Goal: Transaction & Acquisition: Purchase product/service

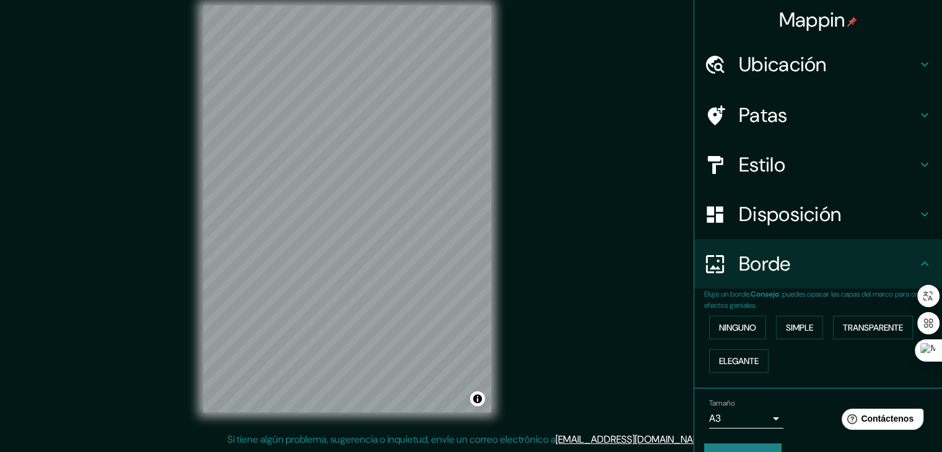
scroll to position [28, 0]
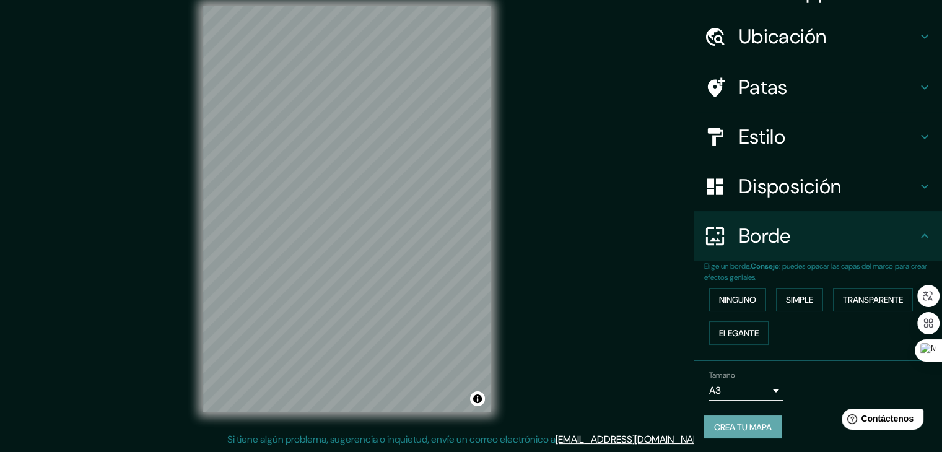
click at [759, 424] on font "Crea tu mapa" at bounding box center [743, 427] width 58 height 11
click at [749, 85] on font "Patas" at bounding box center [763, 87] width 49 height 26
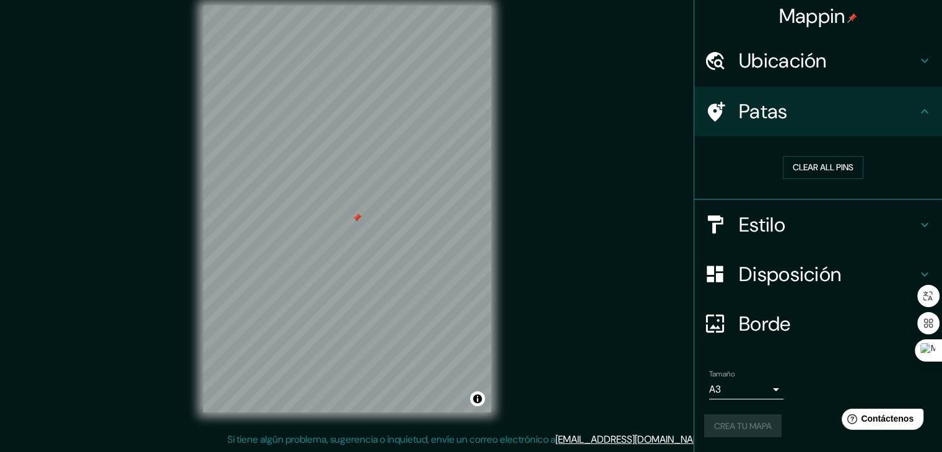
scroll to position [2, 0]
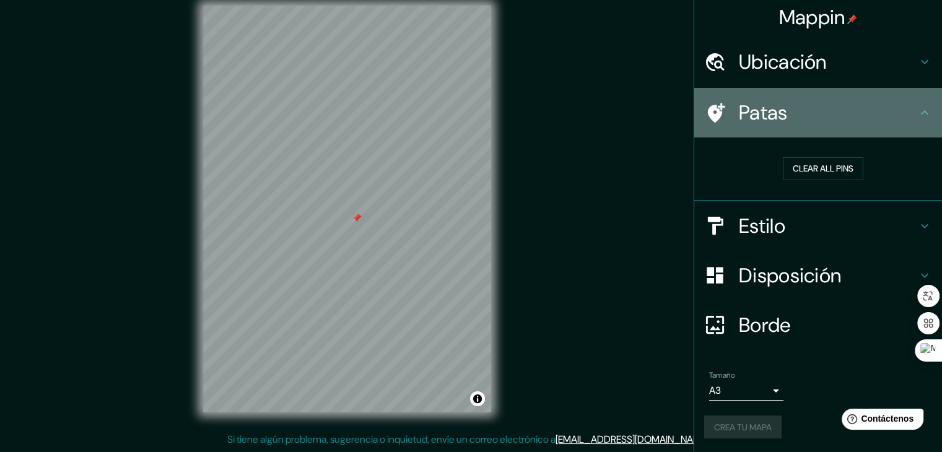
click at [818, 107] on h4 "Patas" at bounding box center [828, 112] width 178 height 25
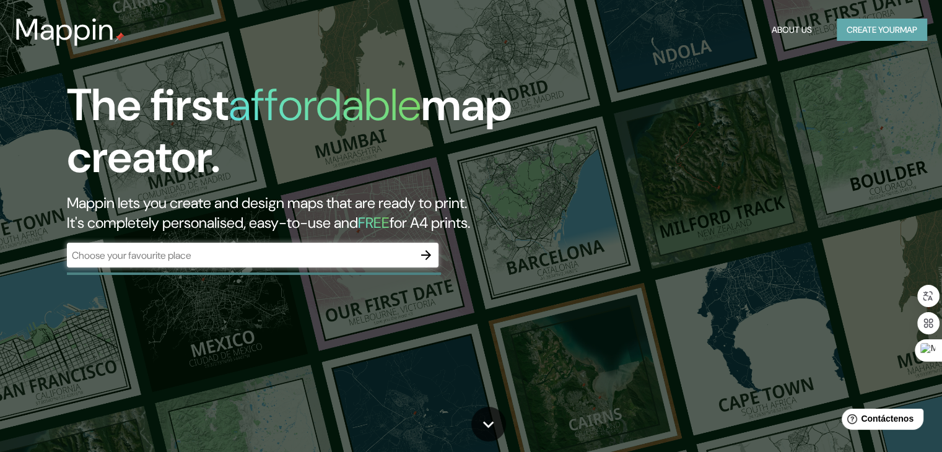
click at [897, 33] on button "Create your map" at bounding box center [882, 30] width 90 height 23
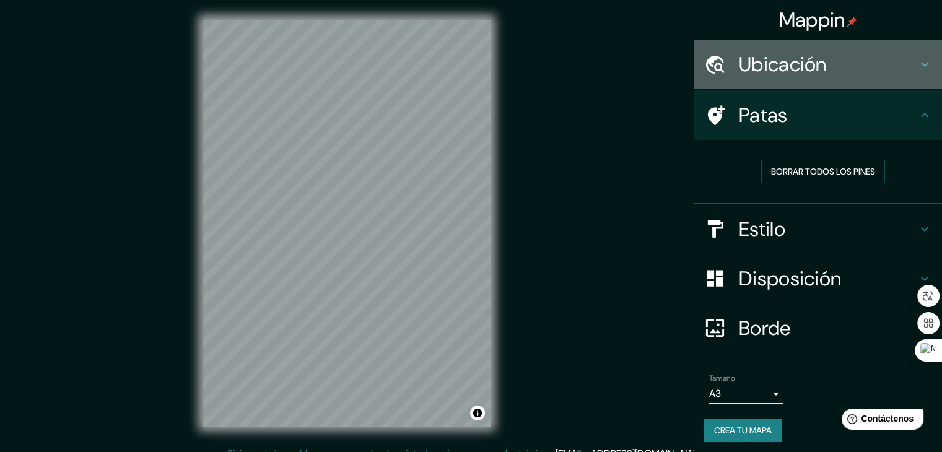
click at [805, 70] on font "Ubicación" at bounding box center [783, 64] width 88 height 26
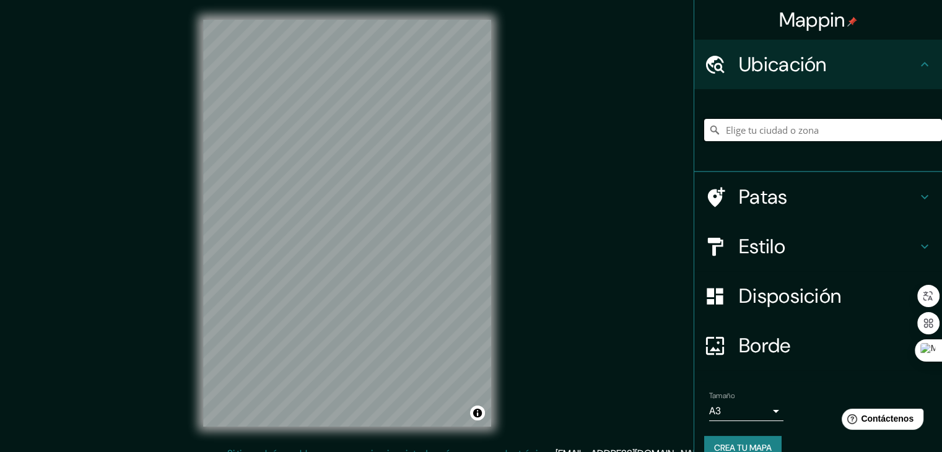
click at [761, 127] on input "Elige tu ciudad o zona" at bounding box center [823, 130] width 238 height 22
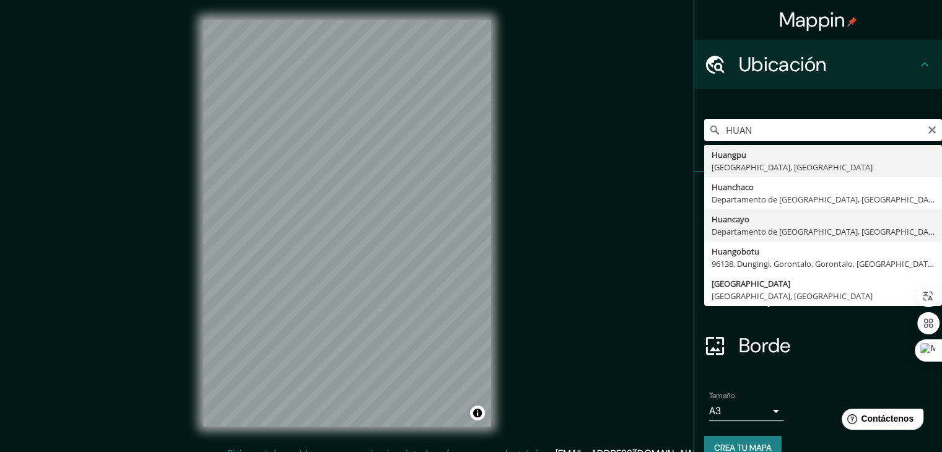
type input "Huancayo, [GEOGRAPHIC_DATA], [GEOGRAPHIC_DATA]"
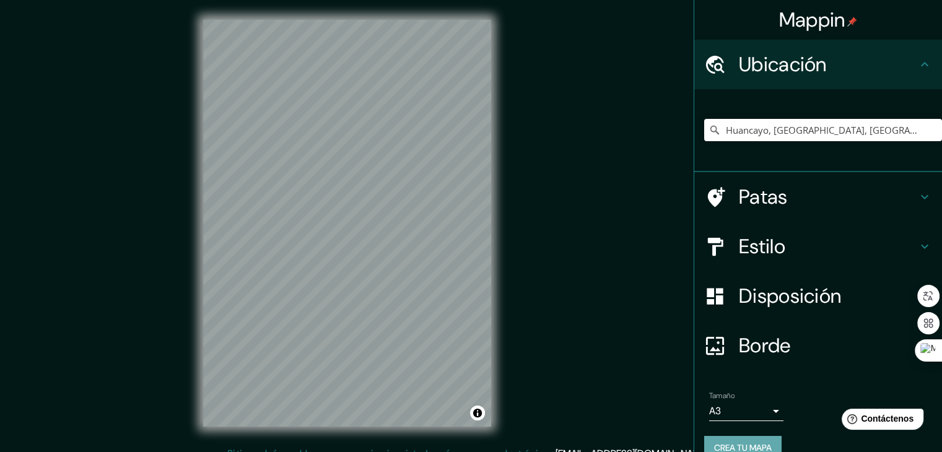
click at [767, 442] on button "Crea tu mapa" at bounding box center [742, 448] width 77 height 24
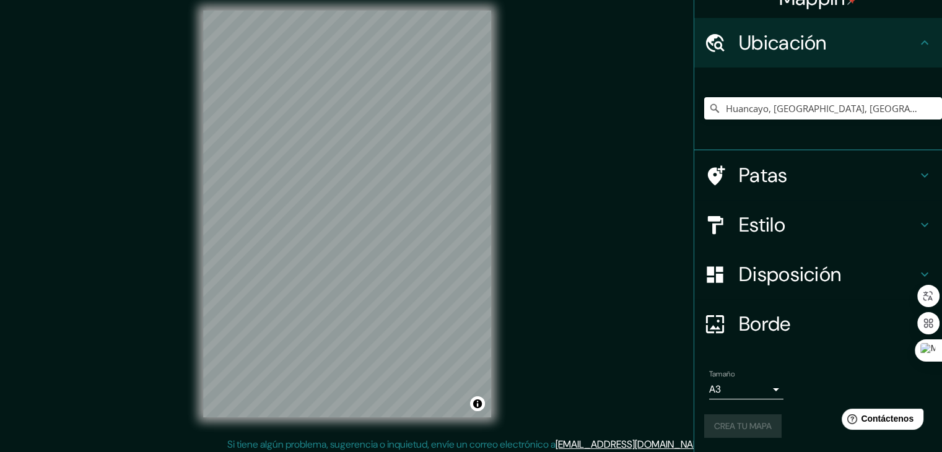
scroll to position [14, 0]
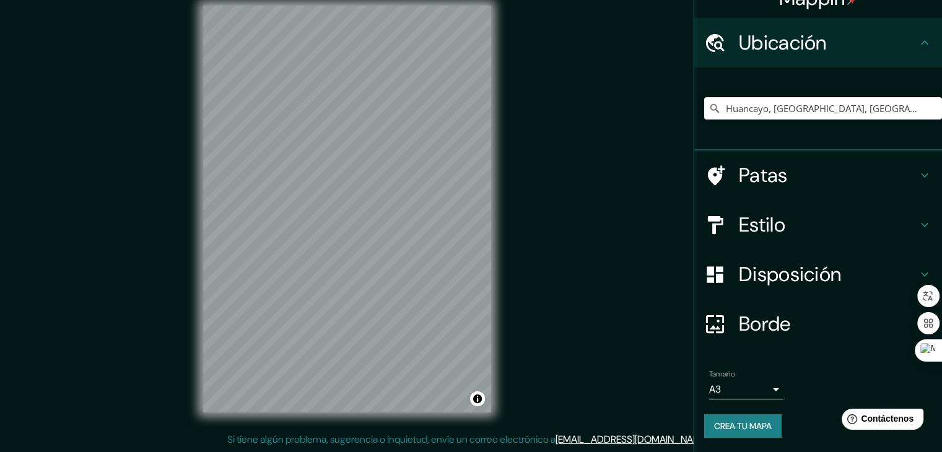
click at [801, 327] on h4 "Borde" at bounding box center [828, 323] width 178 height 25
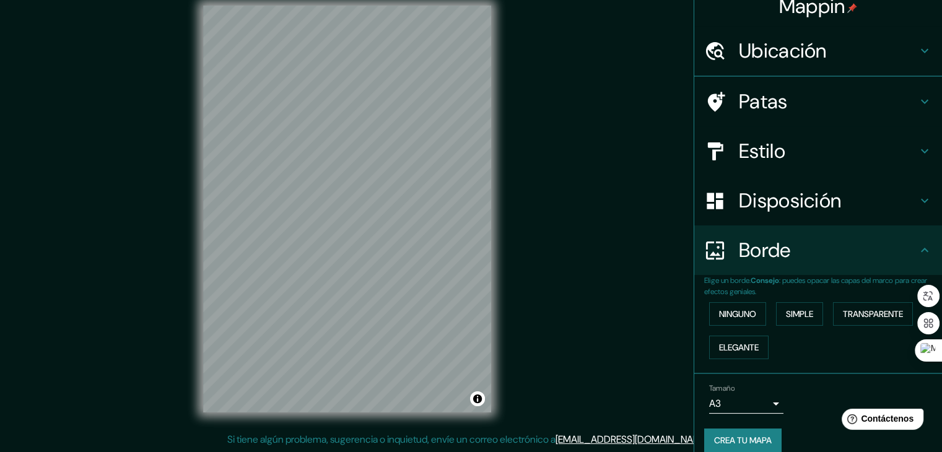
scroll to position [22, 0]
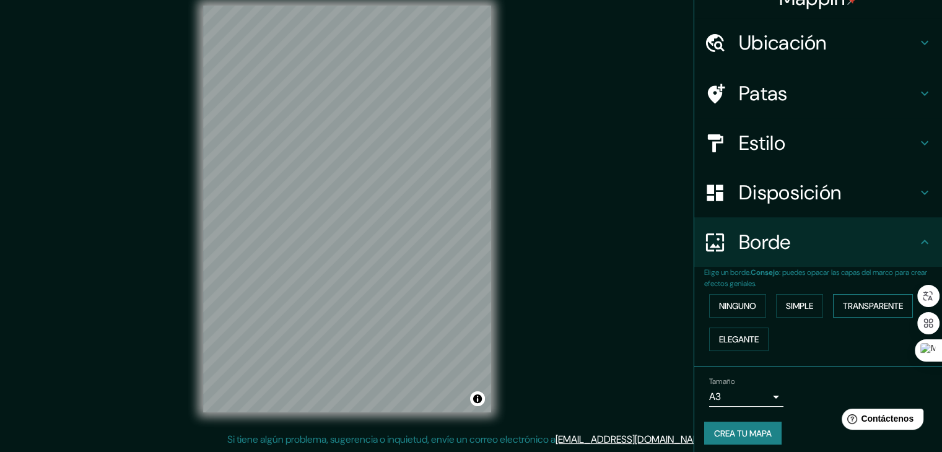
click at [845, 308] on font "Transparente" at bounding box center [873, 305] width 60 height 11
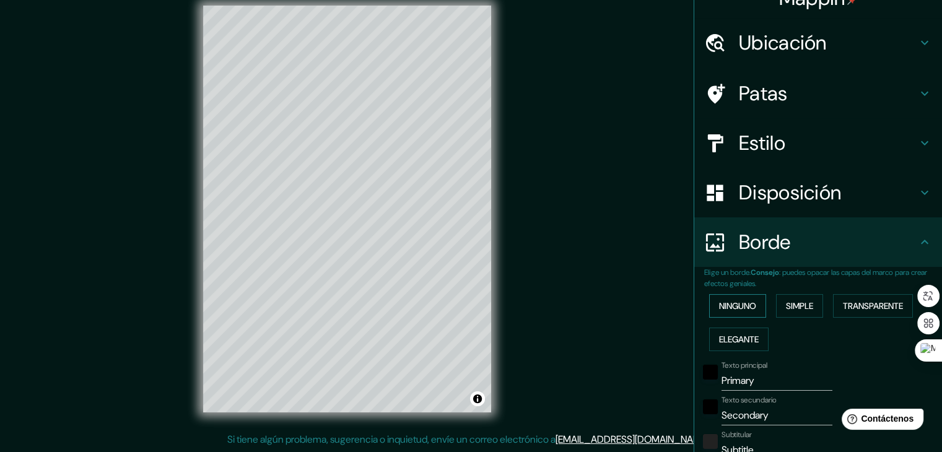
click at [743, 305] on font "Ninguno" at bounding box center [737, 305] width 37 height 11
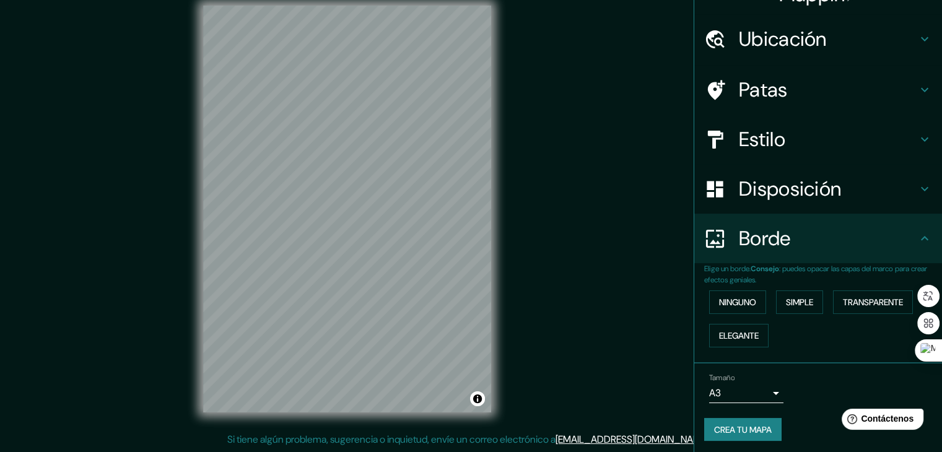
scroll to position [28, 0]
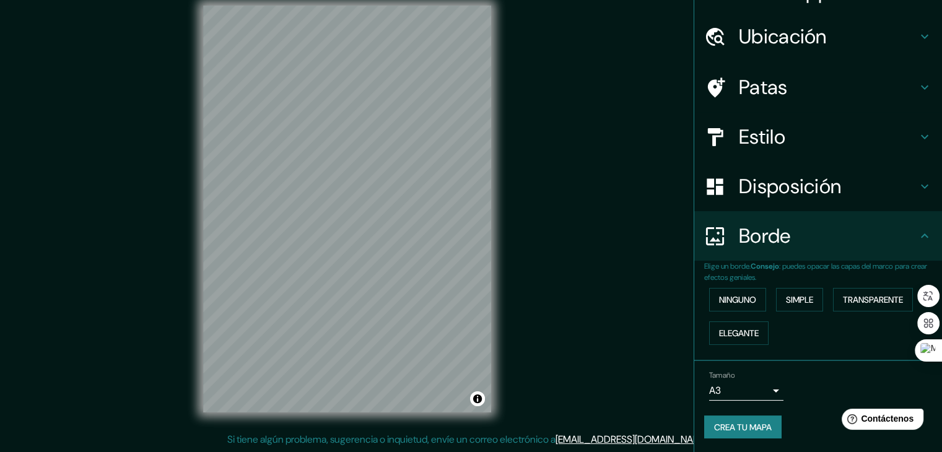
click at [768, 394] on body "Mappin Ubicación Huancayo, [GEOGRAPHIC_DATA], [GEOGRAPHIC_DATA] Patas Estilo Di…" at bounding box center [471, 212] width 942 height 452
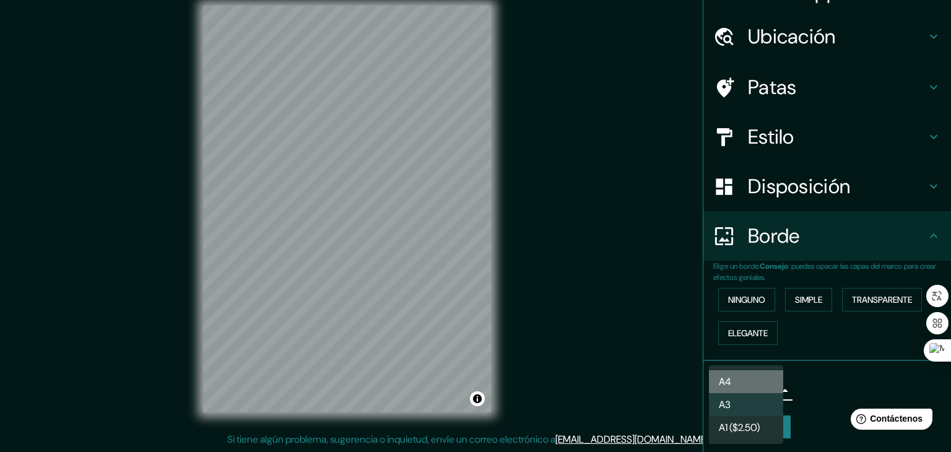
click at [738, 381] on li "A4" at bounding box center [746, 381] width 74 height 23
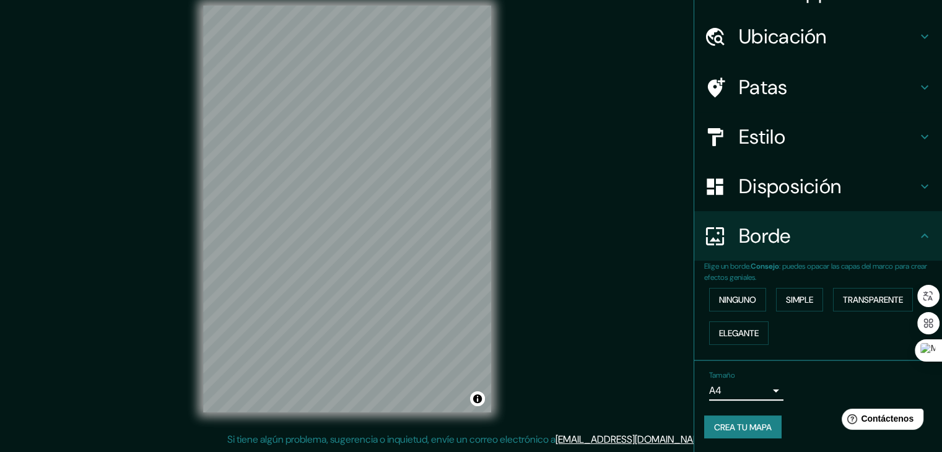
click at [741, 424] on font "Crea tu mapa" at bounding box center [743, 427] width 58 height 11
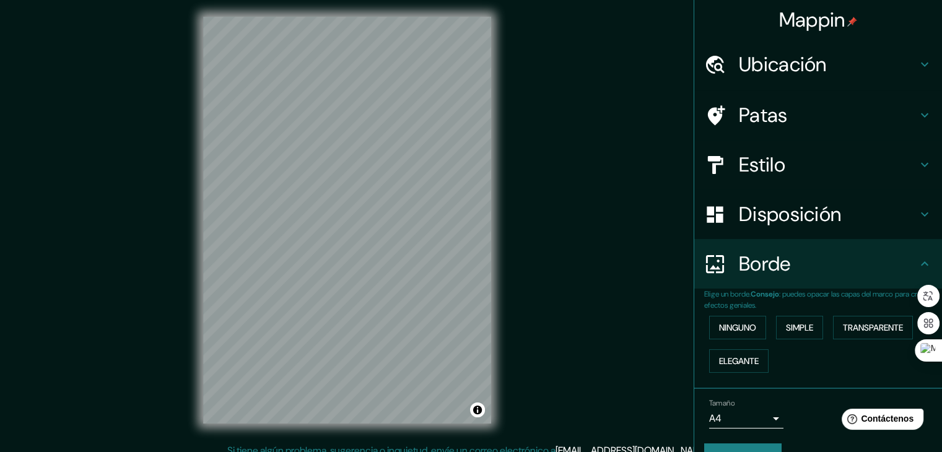
scroll to position [0, 0]
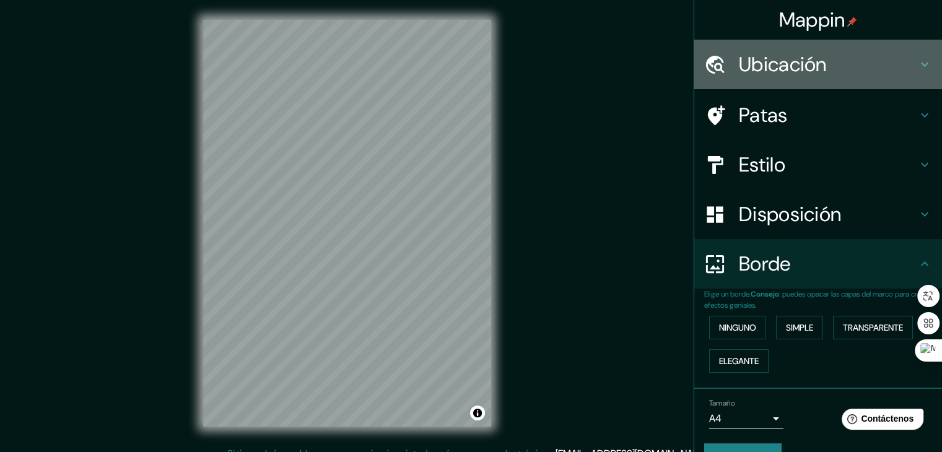
click at [799, 71] on font "Ubicación" at bounding box center [783, 64] width 88 height 26
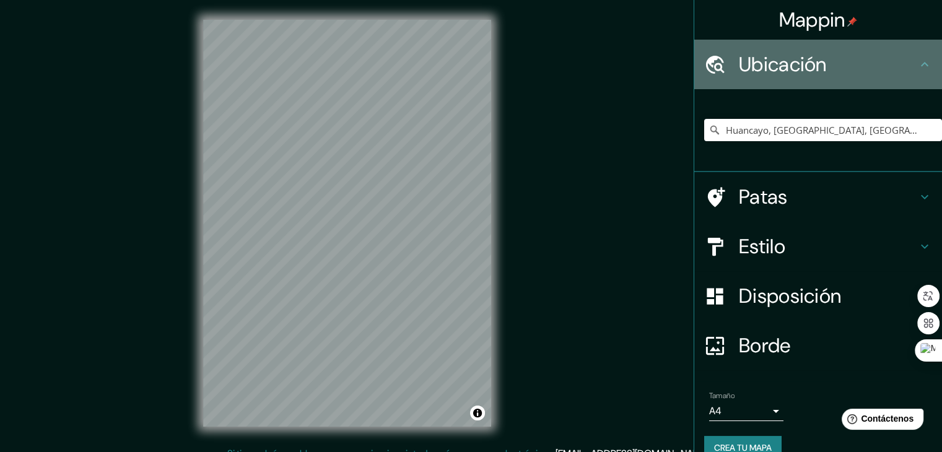
click at [803, 68] on font "Ubicación" at bounding box center [783, 64] width 88 height 26
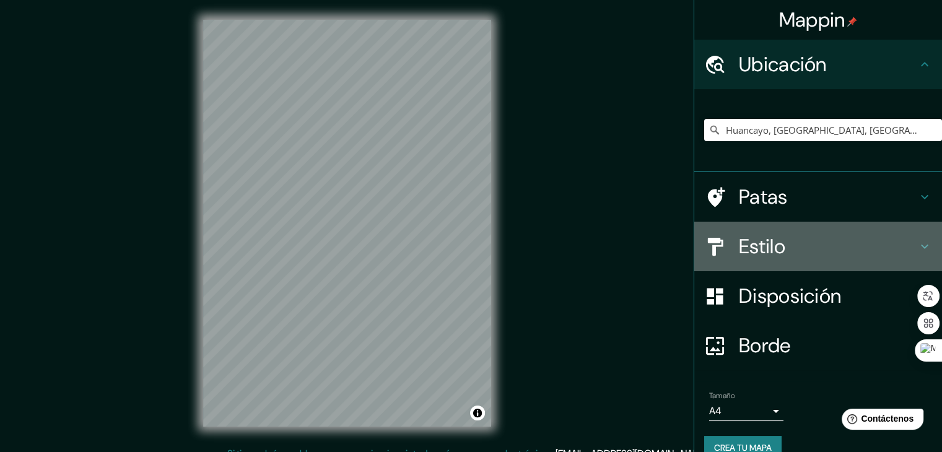
click at [806, 235] on h4 "Estilo" at bounding box center [828, 246] width 178 height 25
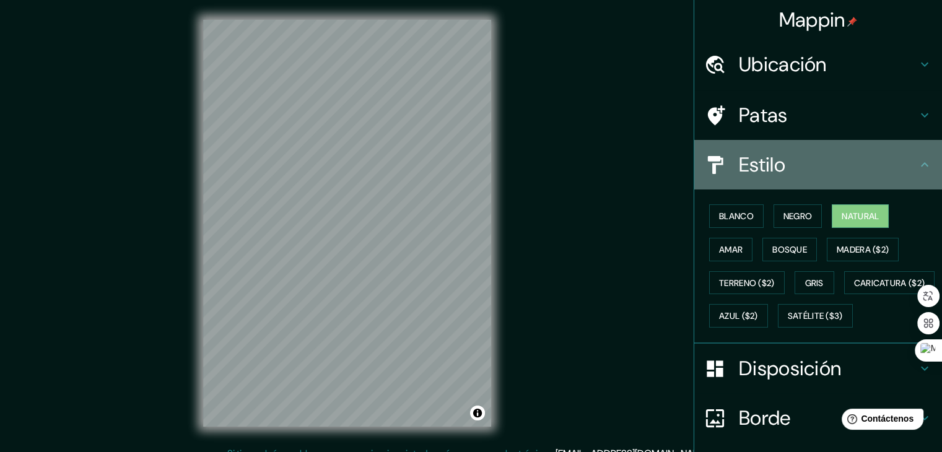
click at [819, 163] on h4 "Estilo" at bounding box center [828, 164] width 178 height 25
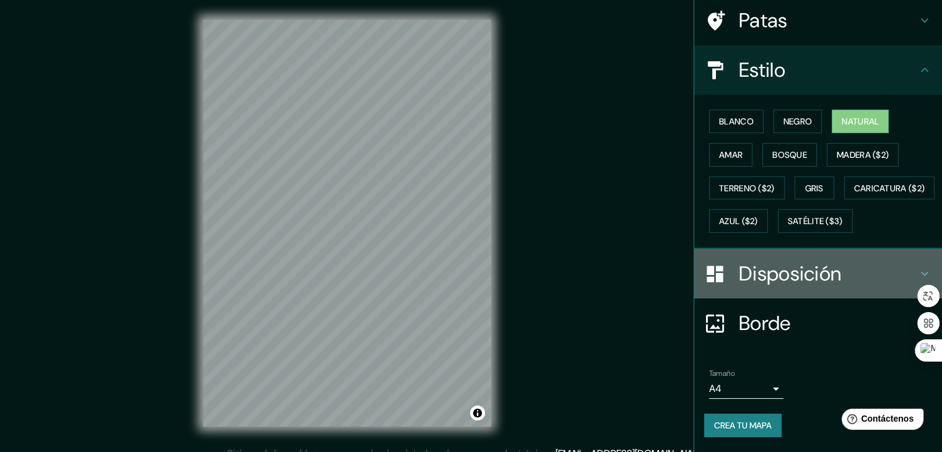
click at [809, 281] on font "Disposición" at bounding box center [790, 274] width 102 height 26
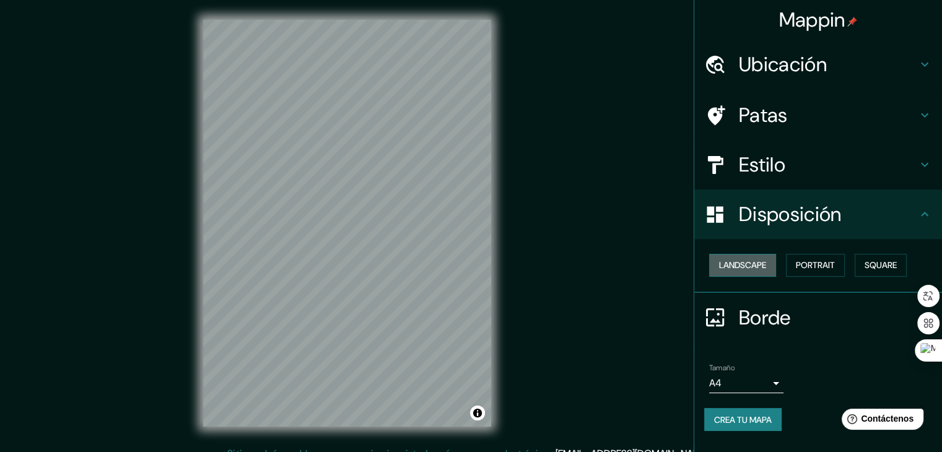
click at [754, 270] on button "Landscape" at bounding box center [742, 265] width 67 height 23
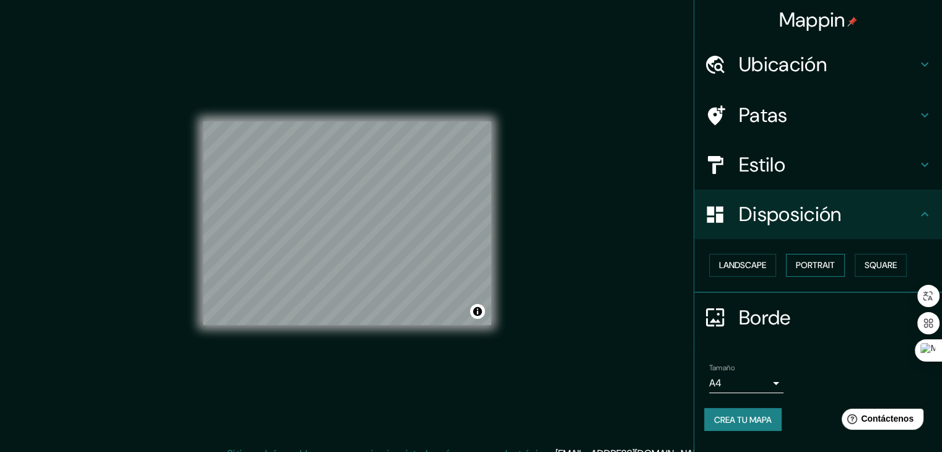
click at [827, 271] on button "Portrait" at bounding box center [815, 265] width 59 height 23
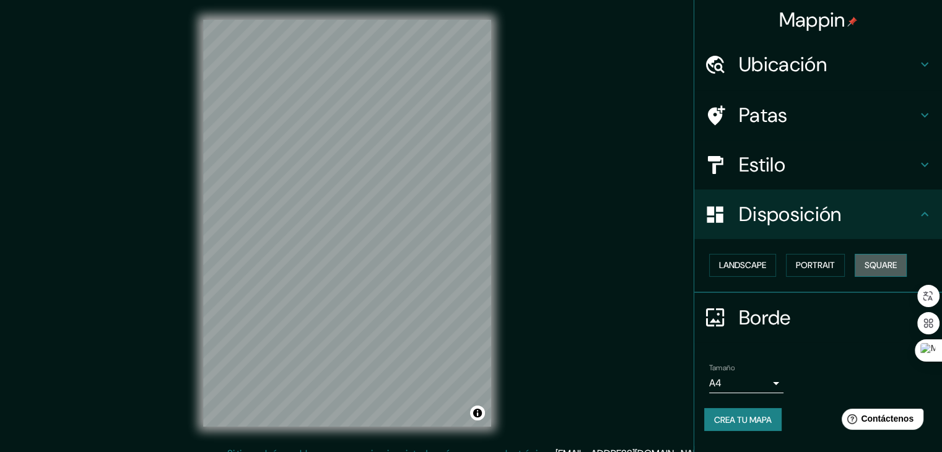
click at [894, 271] on button "Square" at bounding box center [881, 265] width 52 height 23
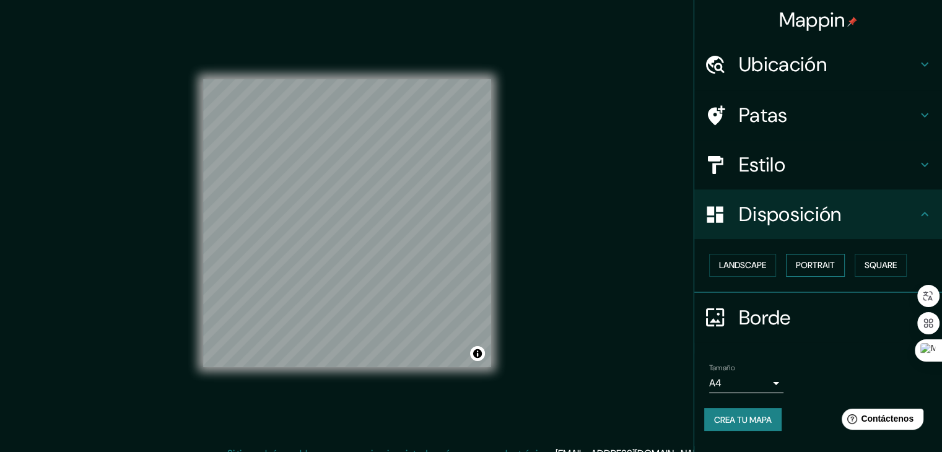
click at [812, 264] on button "Portrait" at bounding box center [815, 265] width 59 height 23
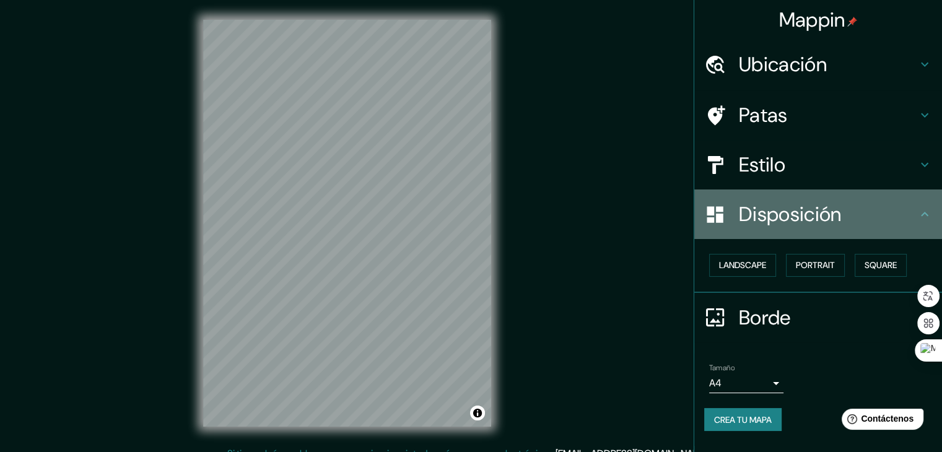
click at [824, 209] on font "Disposición" at bounding box center [790, 214] width 102 height 26
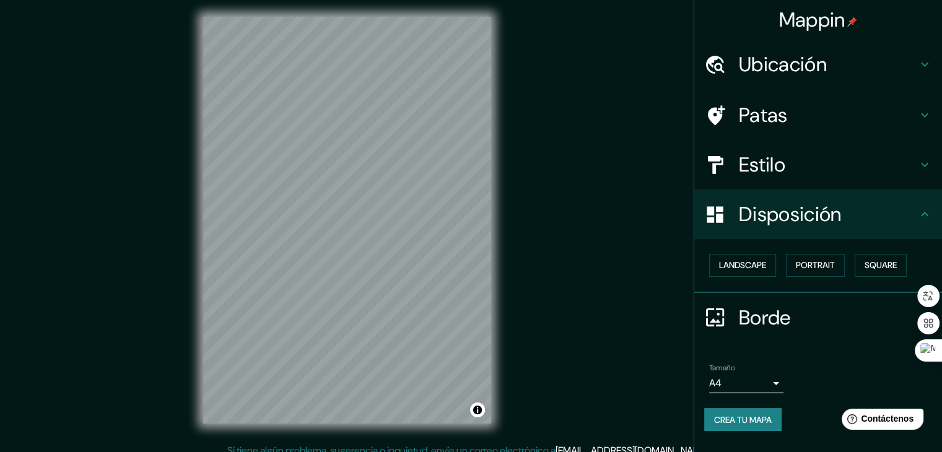
scroll to position [14, 0]
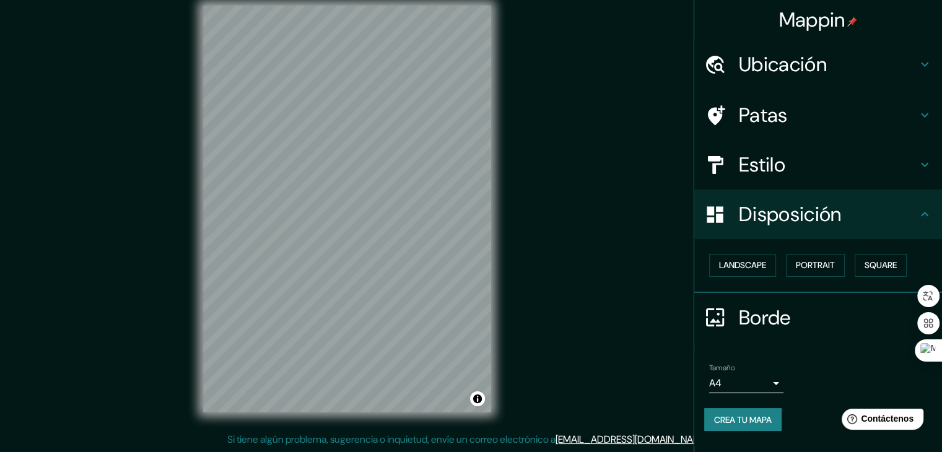
click at [773, 384] on body "Mappin Ubicación Huancayo, [GEOGRAPHIC_DATA], [GEOGRAPHIC_DATA] Patas Estilo Di…" at bounding box center [471, 212] width 942 height 452
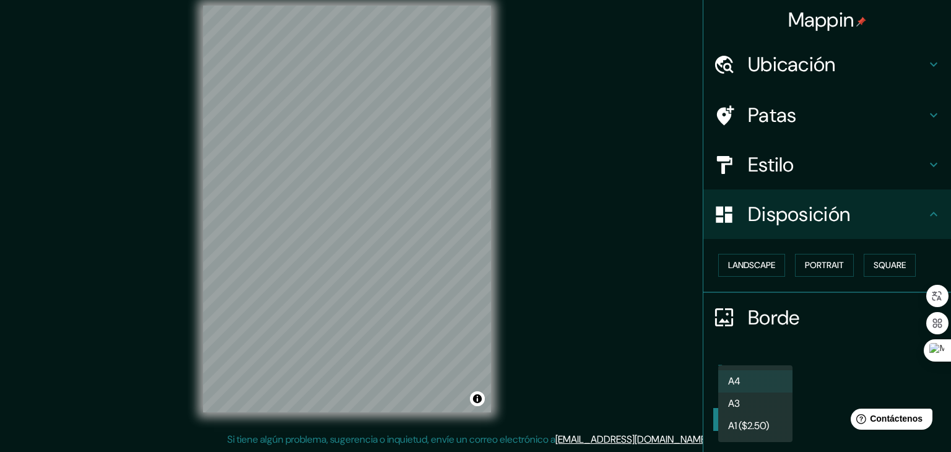
click at [751, 406] on li "A3" at bounding box center [755, 404] width 74 height 22
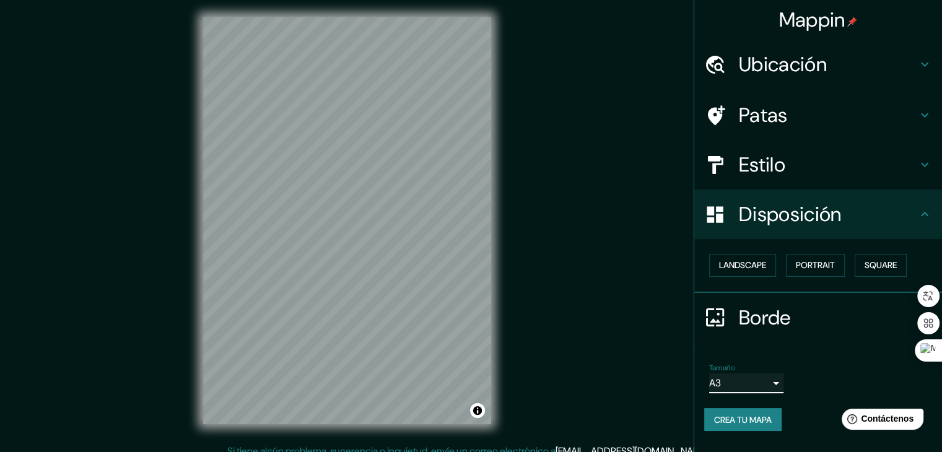
scroll to position [0, 0]
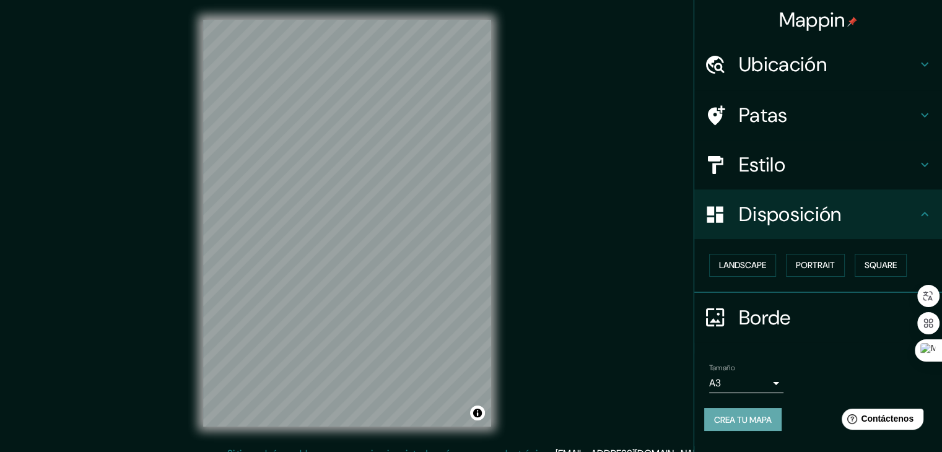
click at [749, 420] on font "Crea tu mapa" at bounding box center [743, 419] width 58 height 11
click at [726, 412] on font "Crea tu mapa" at bounding box center [743, 420] width 58 height 16
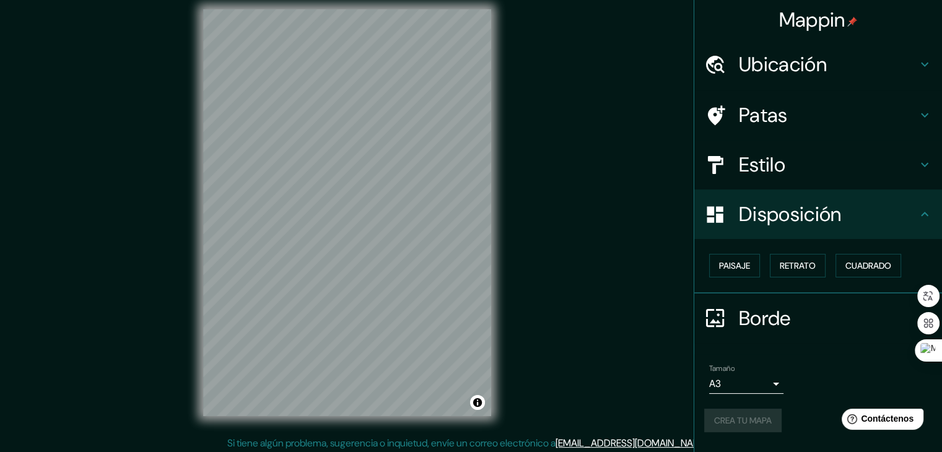
scroll to position [14, 0]
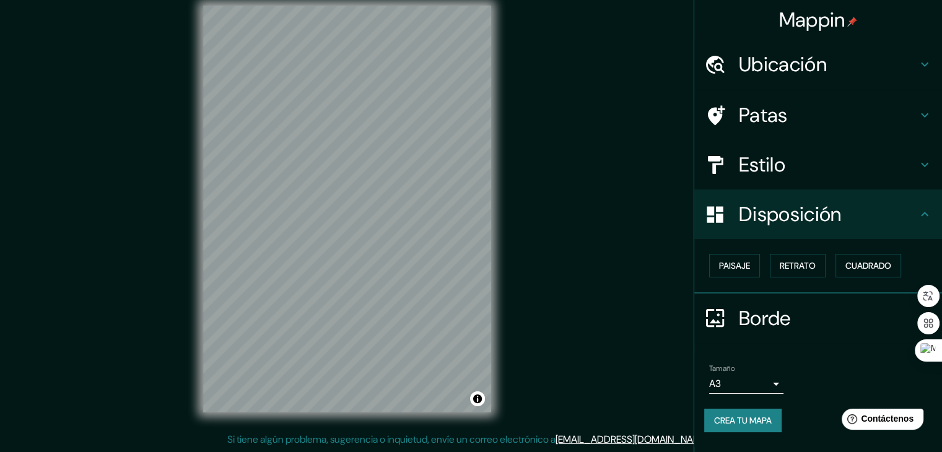
click at [724, 424] on font "Crea tu mapa" at bounding box center [743, 420] width 58 height 11
click at [635, 440] on font "[EMAIL_ADDRESS][DOMAIN_NAME]" at bounding box center [631, 439] width 153 height 13
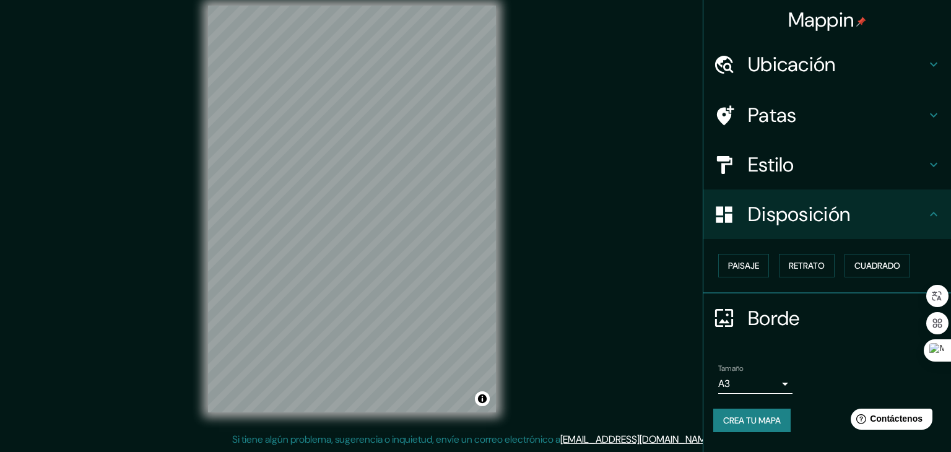
click at [778, 390] on body "Mappin Ubicación Huancayo, [GEOGRAPHIC_DATA], [GEOGRAPHIC_DATA] Patas Estilo Di…" at bounding box center [475, 212] width 951 height 452
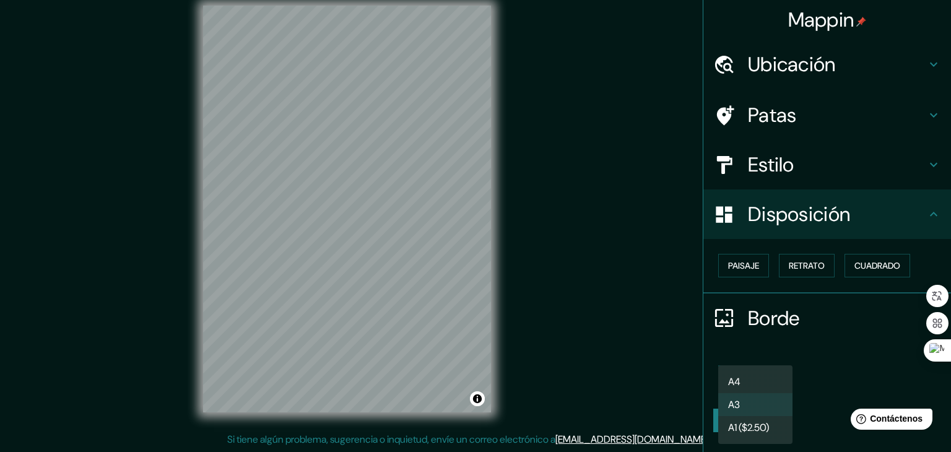
click at [772, 388] on li "A4" at bounding box center [755, 381] width 74 height 23
type input "single"
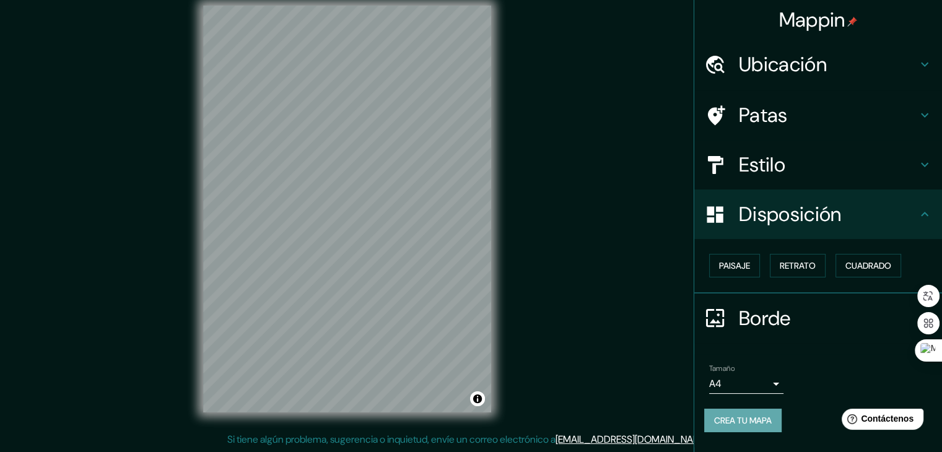
click at [764, 415] on font "Crea tu mapa" at bounding box center [743, 420] width 58 height 11
click at [752, 424] on font "Crea tu mapa" at bounding box center [743, 420] width 58 height 16
click at [884, 216] on h4 "Disposición" at bounding box center [828, 214] width 178 height 25
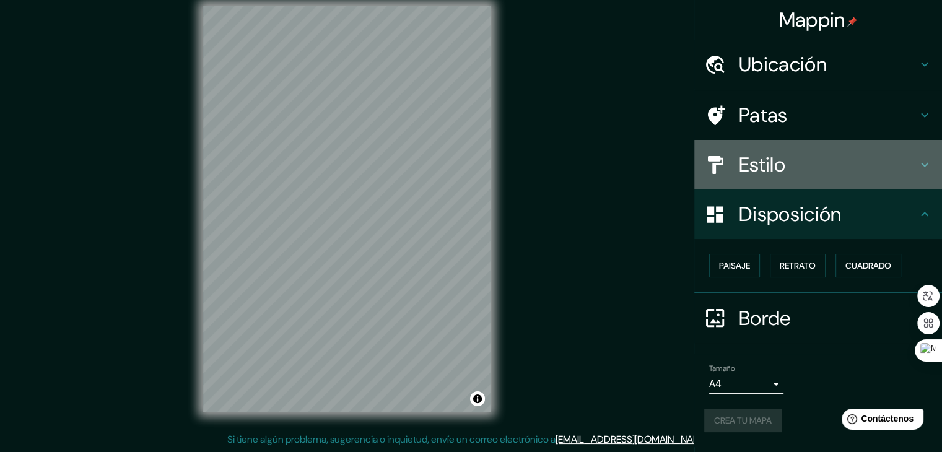
click at [837, 155] on h4 "Estilo" at bounding box center [828, 164] width 178 height 25
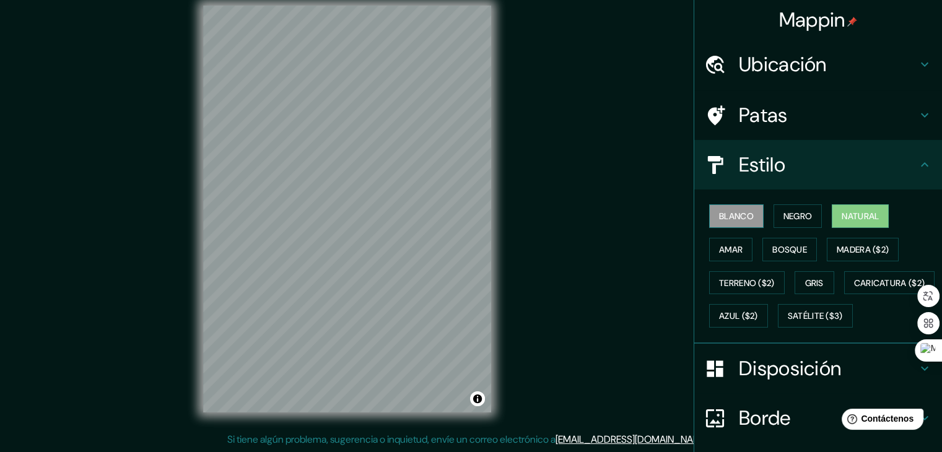
click at [730, 215] on font "Blanco" at bounding box center [736, 216] width 35 height 11
click at [773, 209] on button "Negro" at bounding box center [797, 216] width 49 height 24
click at [862, 226] on button "Natural" at bounding box center [860, 216] width 57 height 24
click at [721, 248] on font "Amar" at bounding box center [731, 249] width 24 height 11
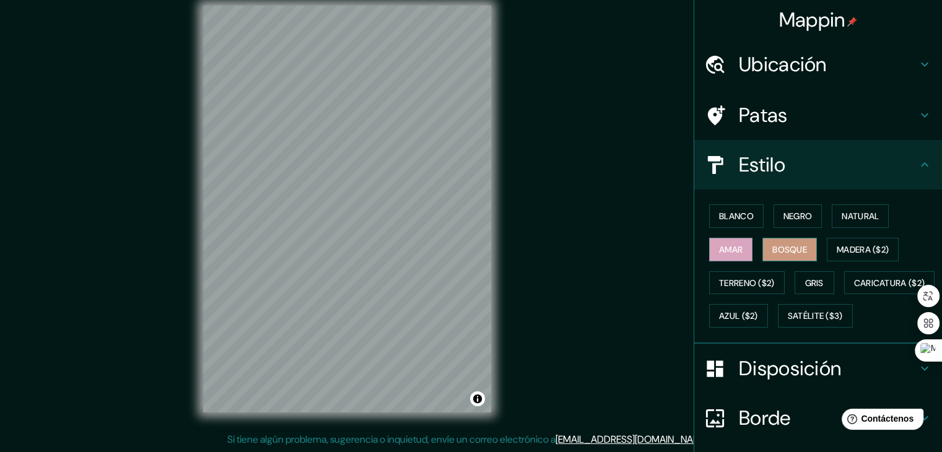
click at [762, 249] on button "Bosque" at bounding box center [789, 250] width 54 height 24
click at [837, 248] on font "Madera ($2)" at bounding box center [863, 249] width 52 height 11
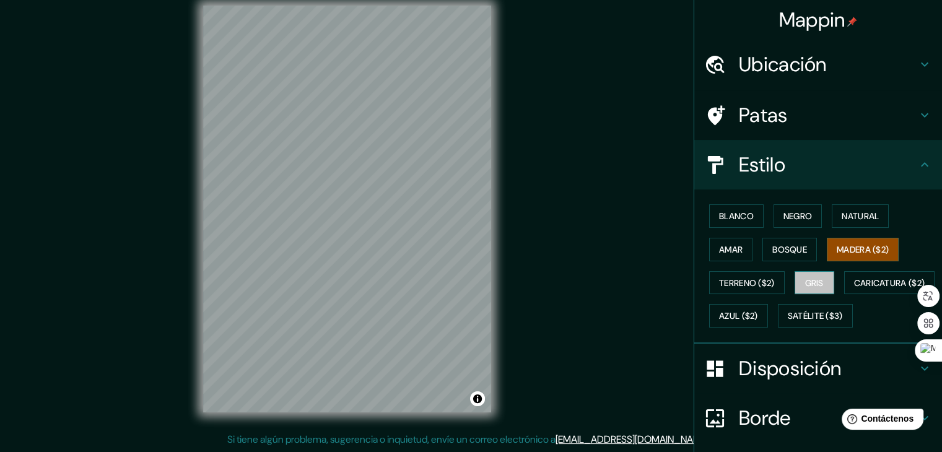
click at [797, 281] on button "Gris" at bounding box center [814, 283] width 40 height 24
click at [746, 279] on font "Terreno ($2)" at bounding box center [747, 282] width 56 height 11
click at [820, 289] on button "Gris" at bounding box center [814, 283] width 40 height 24
click at [783, 220] on font "Negro" at bounding box center [797, 216] width 29 height 11
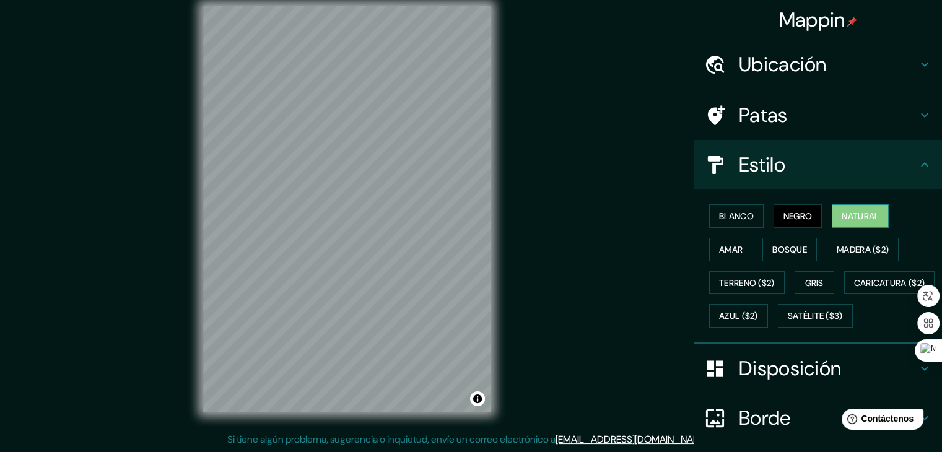
click at [842, 217] on font "Natural" at bounding box center [860, 216] width 37 height 11
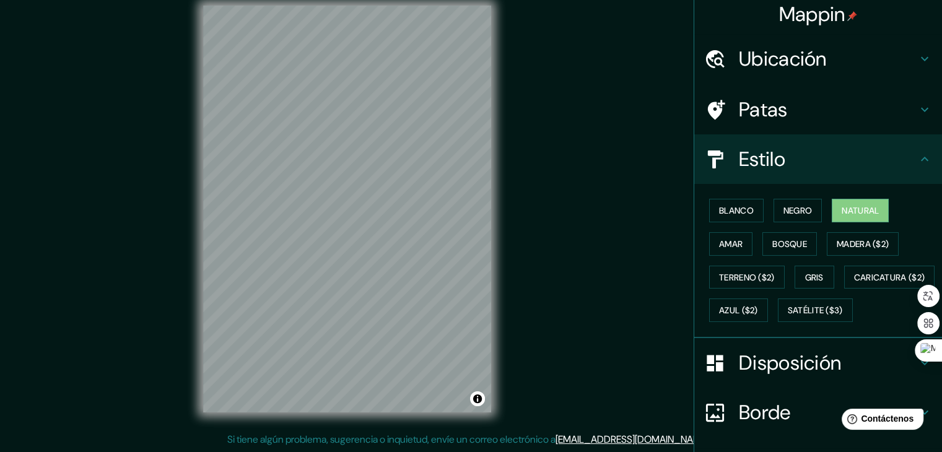
scroll to position [0, 0]
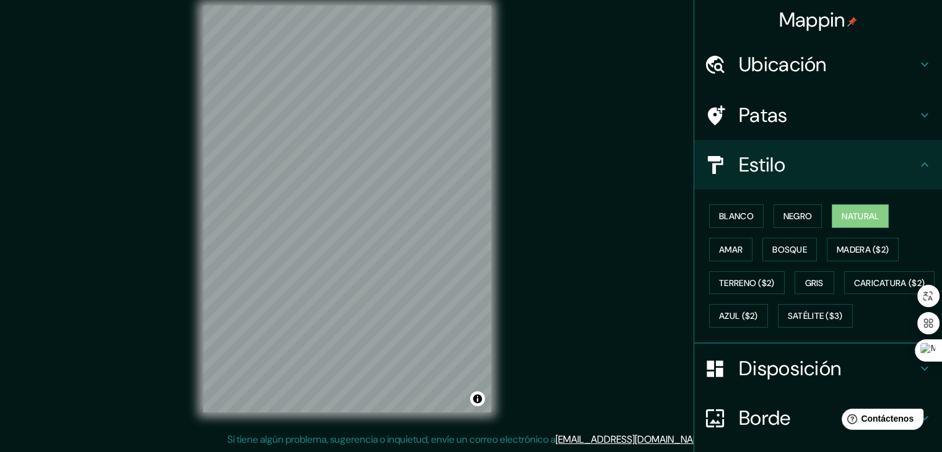
click at [903, 169] on h4 "Estilo" at bounding box center [828, 164] width 178 height 25
click at [917, 167] on icon at bounding box center [924, 164] width 15 height 15
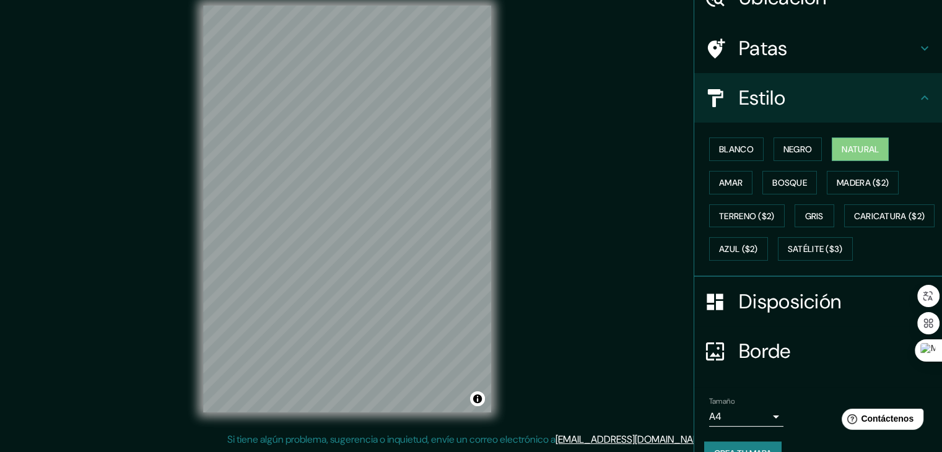
scroll to position [125, 0]
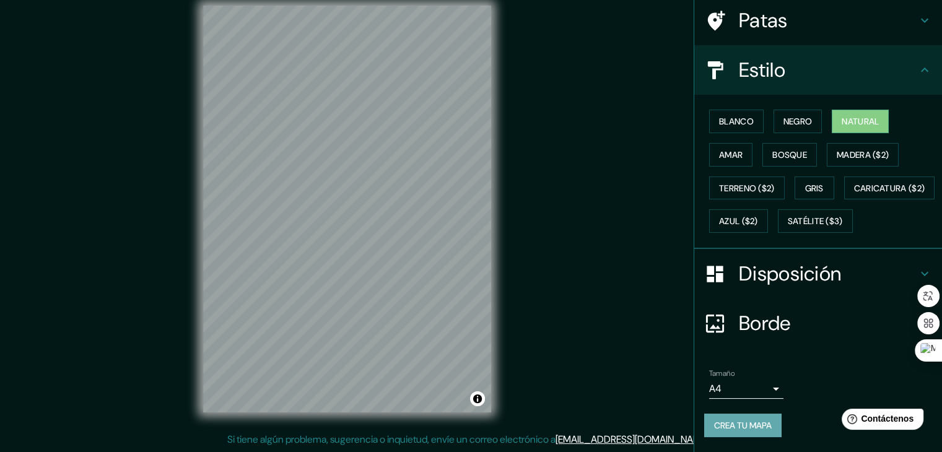
click at [760, 422] on font "Crea tu mapa" at bounding box center [743, 425] width 58 height 11
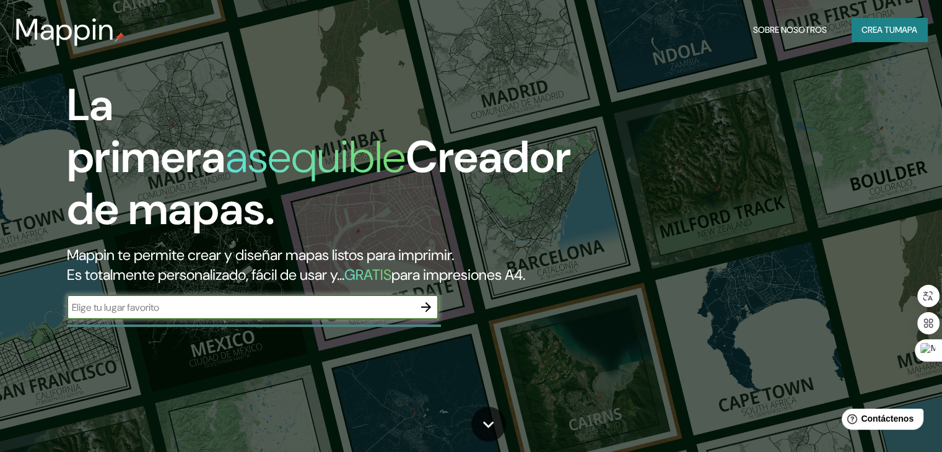
click at [331, 315] on input "text" at bounding box center [240, 307] width 347 height 14
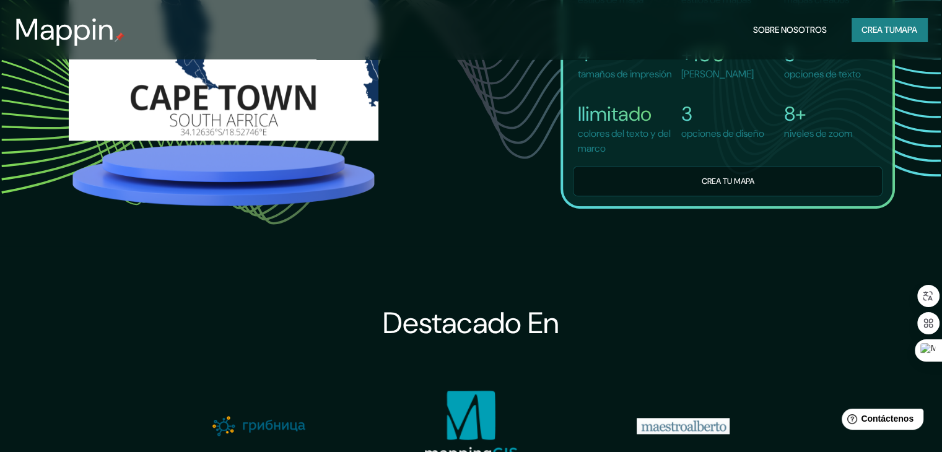
scroll to position [1362, 0]
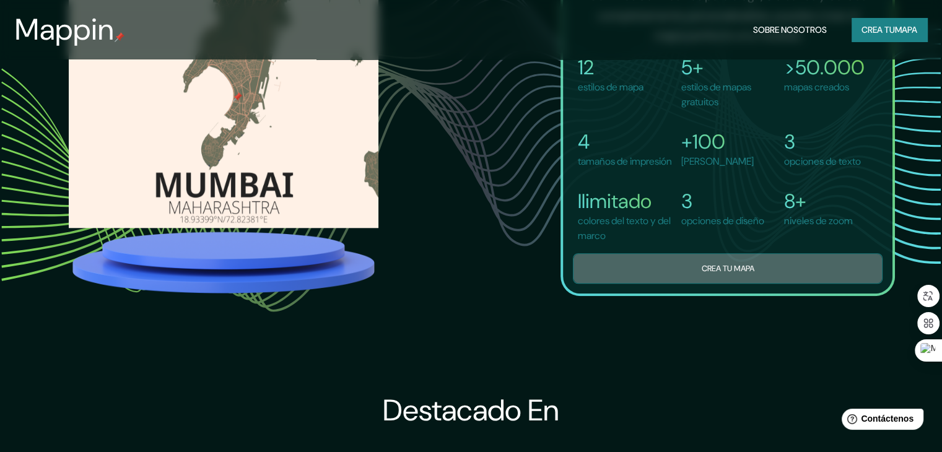
click at [738, 273] on font "Crea tu mapa" at bounding box center [727, 268] width 53 height 11
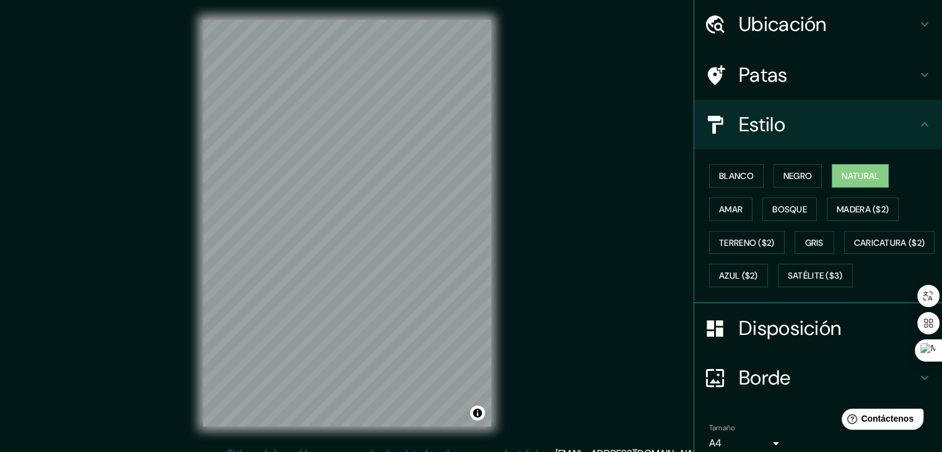
scroll to position [125, 0]
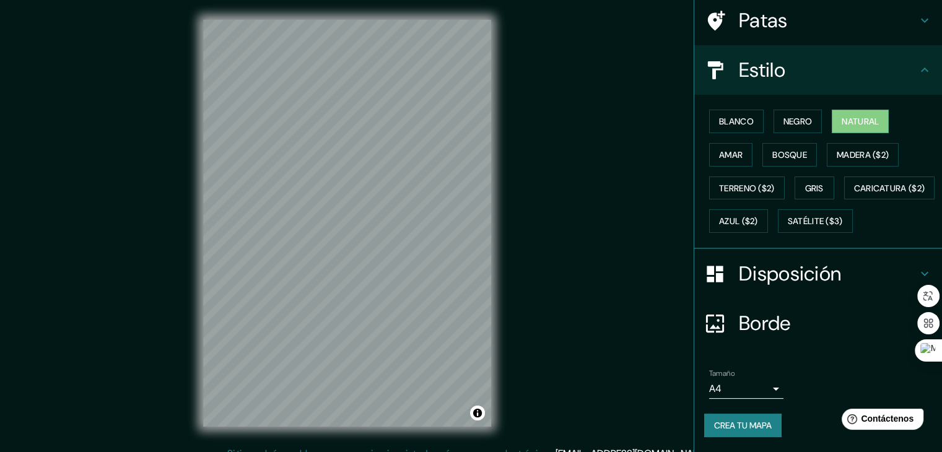
click at [745, 431] on font "Crea tu mapa" at bounding box center [743, 425] width 58 height 16
click at [806, 392] on div "Tamaño A4 single" at bounding box center [818, 384] width 228 height 40
click at [815, 394] on div "Tamaño A4 single" at bounding box center [818, 384] width 228 height 40
click at [819, 396] on div "Tamaño A4 single" at bounding box center [818, 384] width 228 height 40
click at [918, 63] on icon at bounding box center [924, 70] width 15 height 15
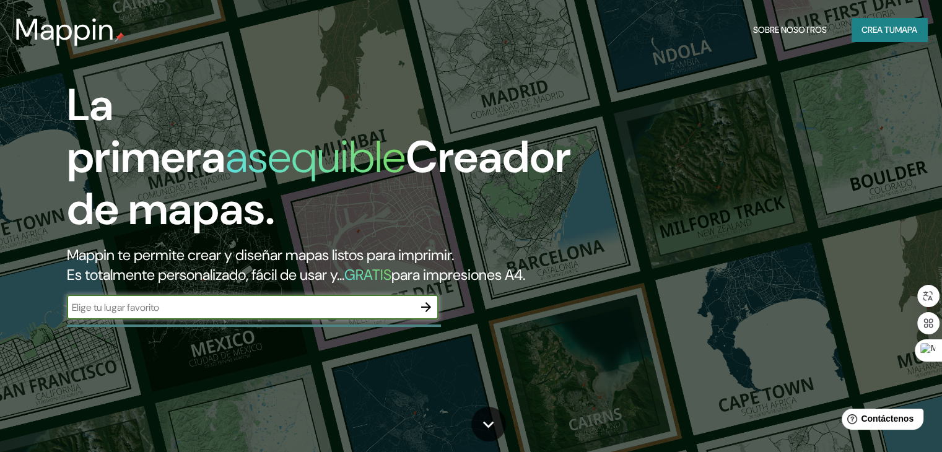
click at [390, 276] on font "GRATIS" at bounding box center [367, 274] width 47 height 19
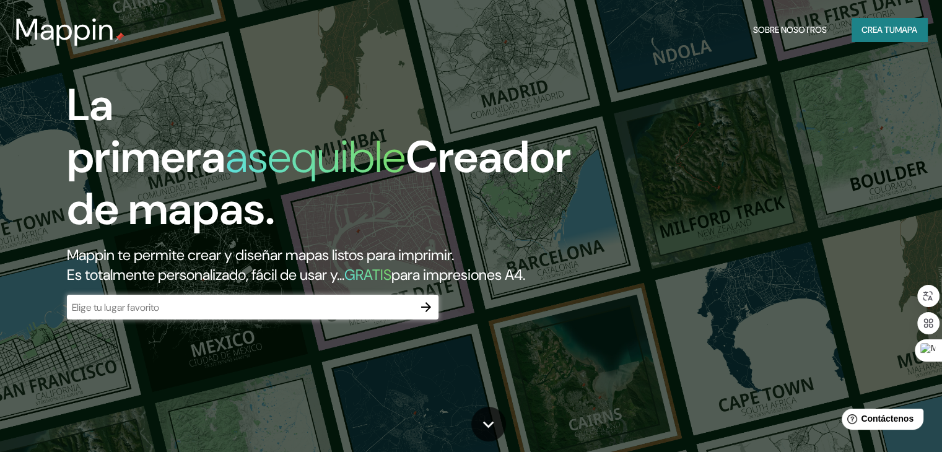
click at [398, 315] on input "text" at bounding box center [240, 307] width 347 height 14
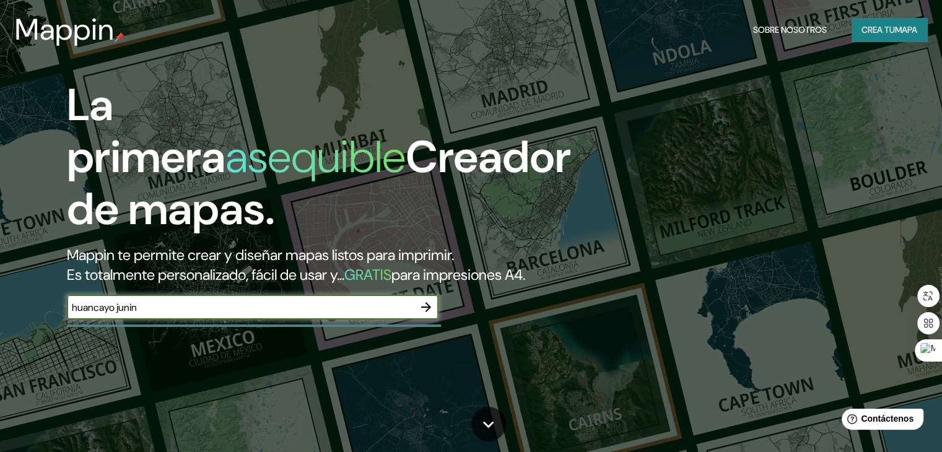
type input "huancayo junin"
click at [789, 31] on font "Sobre nosotros" at bounding box center [790, 29] width 74 height 11
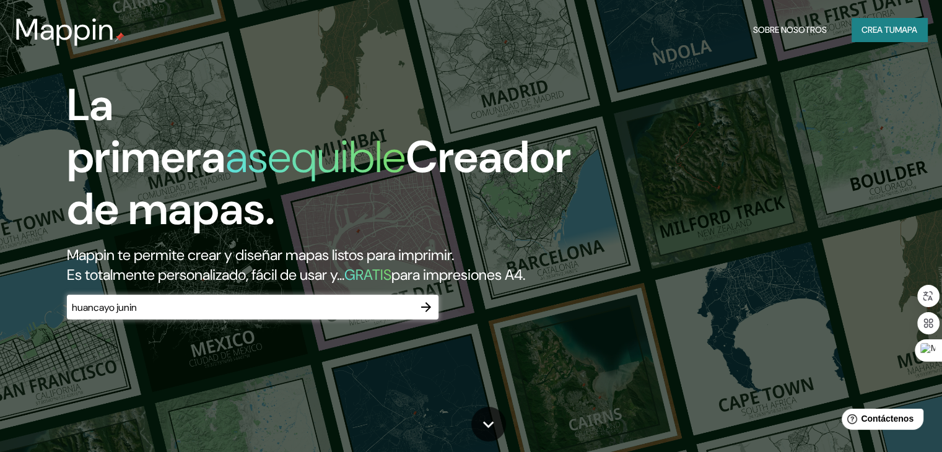
click at [882, 24] on font "Crea tu" at bounding box center [877, 29] width 33 height 11
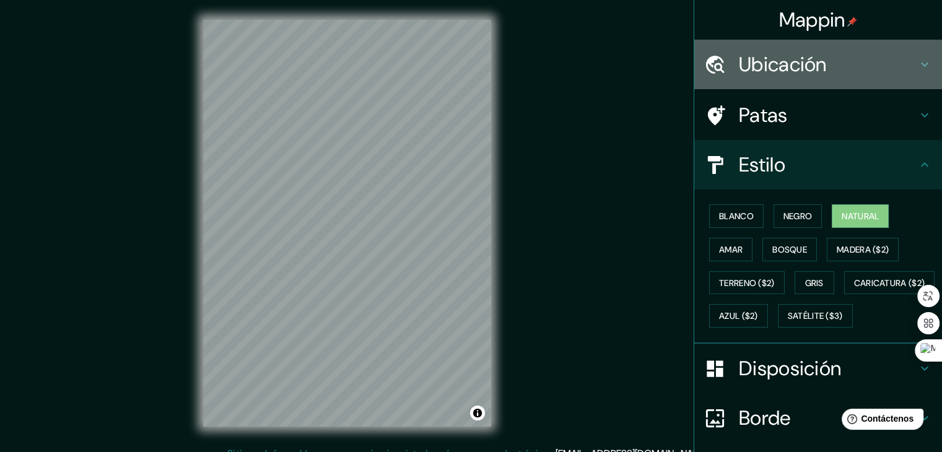
click at [771, 64] on font "Ubicación" at bounding box center [783, 64] width 88 height 26
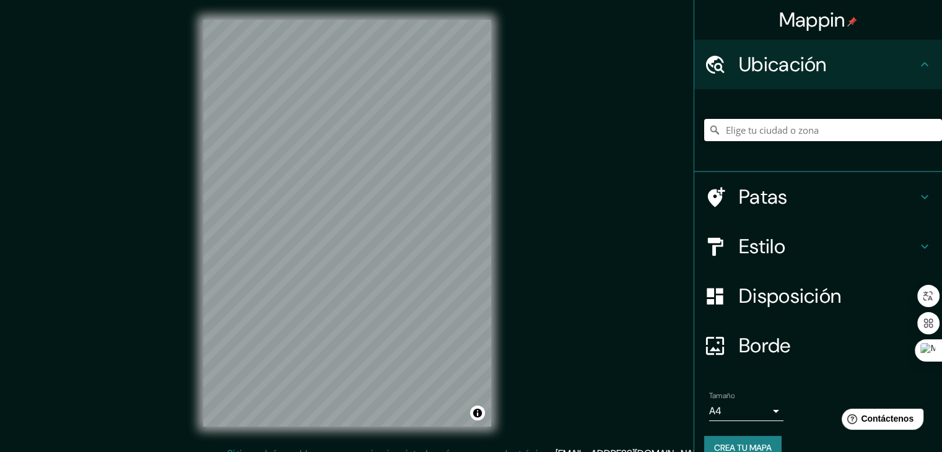
click at [780, 120] on input "Elige tu ciudad o zona" at bounding box center [823, 130] width 238 height 22
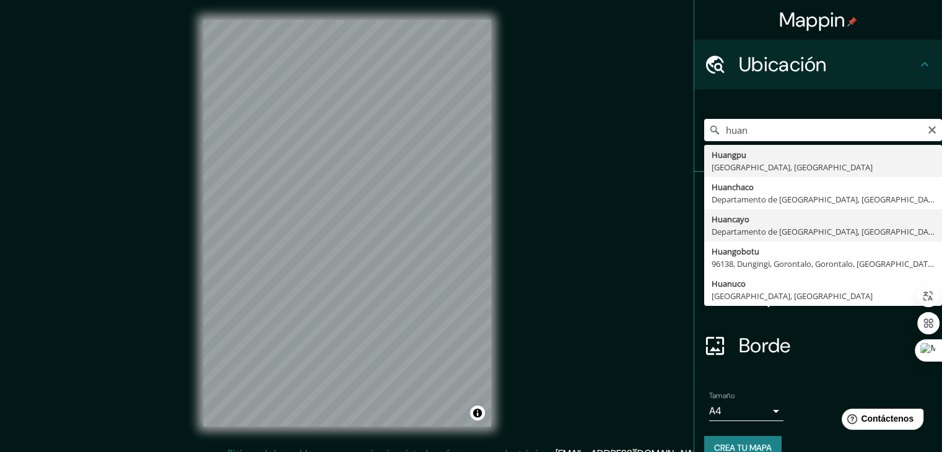
type input "Huancayo, [GEOGRAPHIC_DATA], [GEOGRAPHIC_DATA]"
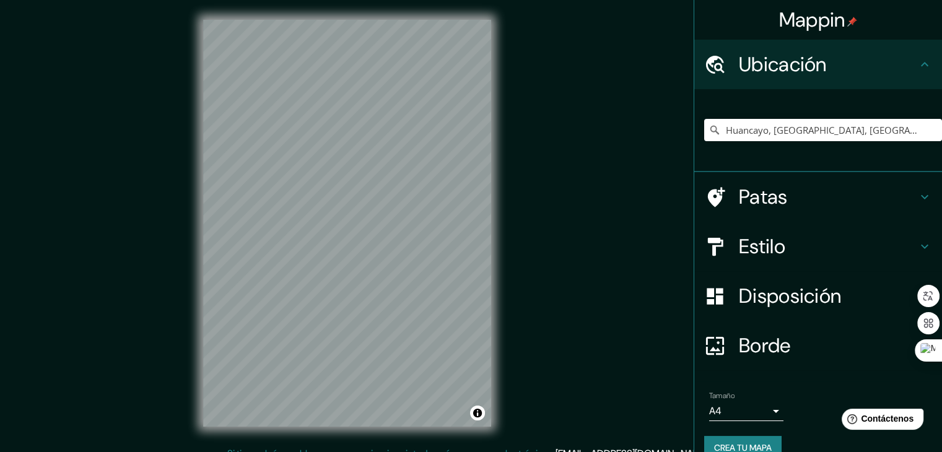
click at [754, 440] on font "Crea tu mapa" at bounding box center [743, 448] width 58 height 16
click at [334, 221] on div at bounding box center [334, 220] width 10 height 10
drag, startPoint x: 738, startPoint y: 442, endPoint x: 731, endPoint y: 443, distance: 6.5
click at [738, 442] on font "Crea tu mapa" at bounding box center [743, 447] width 58 height 11
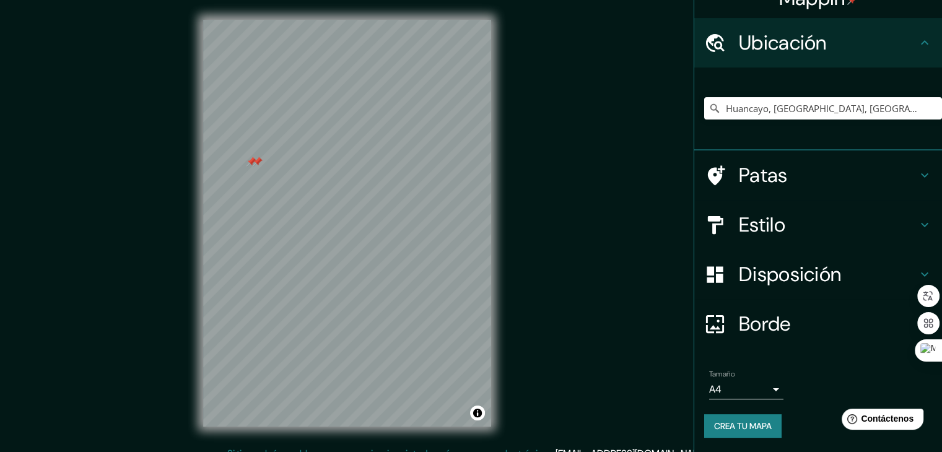
click at [251, 160] on div at bounding box center [251, 162] width 10 height 10
click at [255, 163] on div at bounding box center [258, 162] width 10 height 10
